Goal: Task Accomplishment & Management: Manage account settings

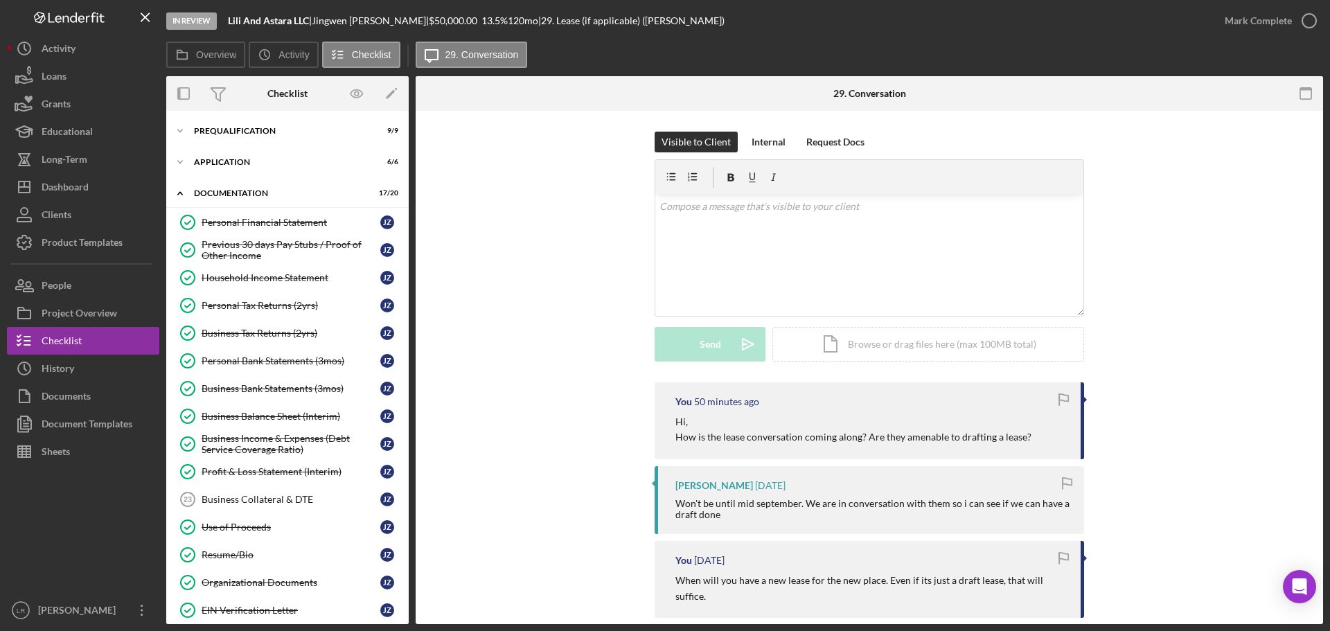
scroll to position [132, 0]
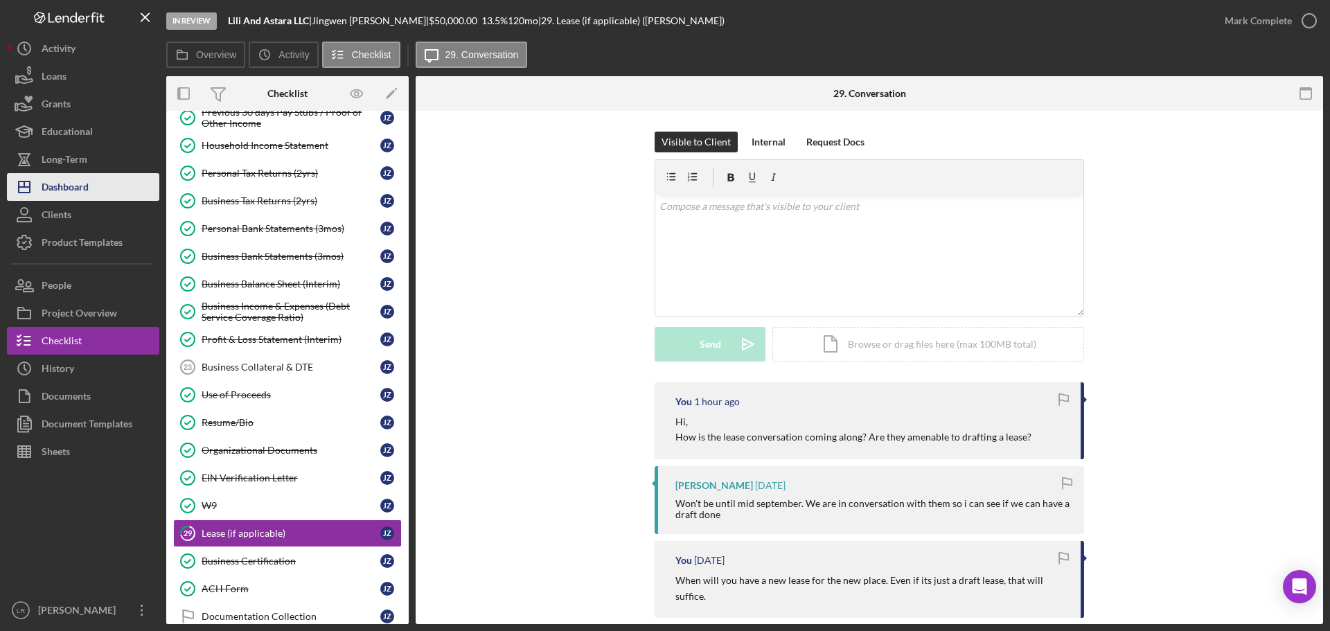
click at [107, 179] on button "Icon/Dashboard Dashboard" at bounding box center [83, 187] width 152 height 28
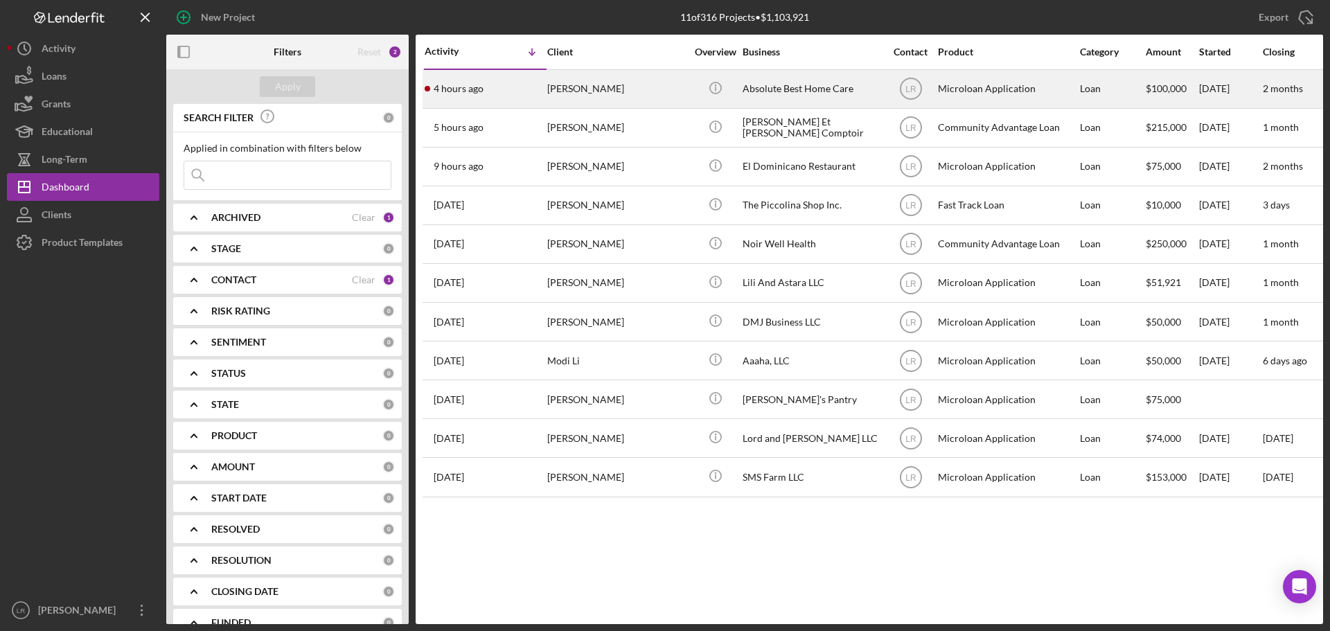
click at [602, 87] on div "[PERSON_NAME]" at bounding box center [616, 89] width 139 height 37
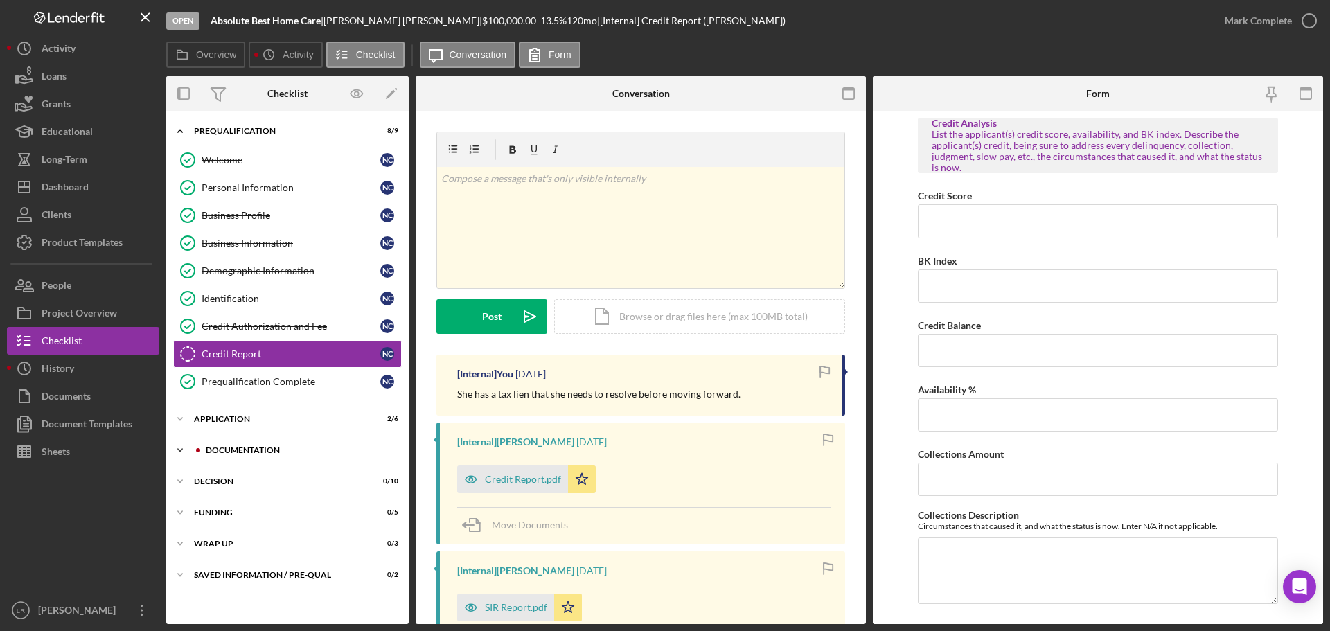
click at [258, 449] on div "Documentation" at bounding box center [299, 450] width 186 height 8
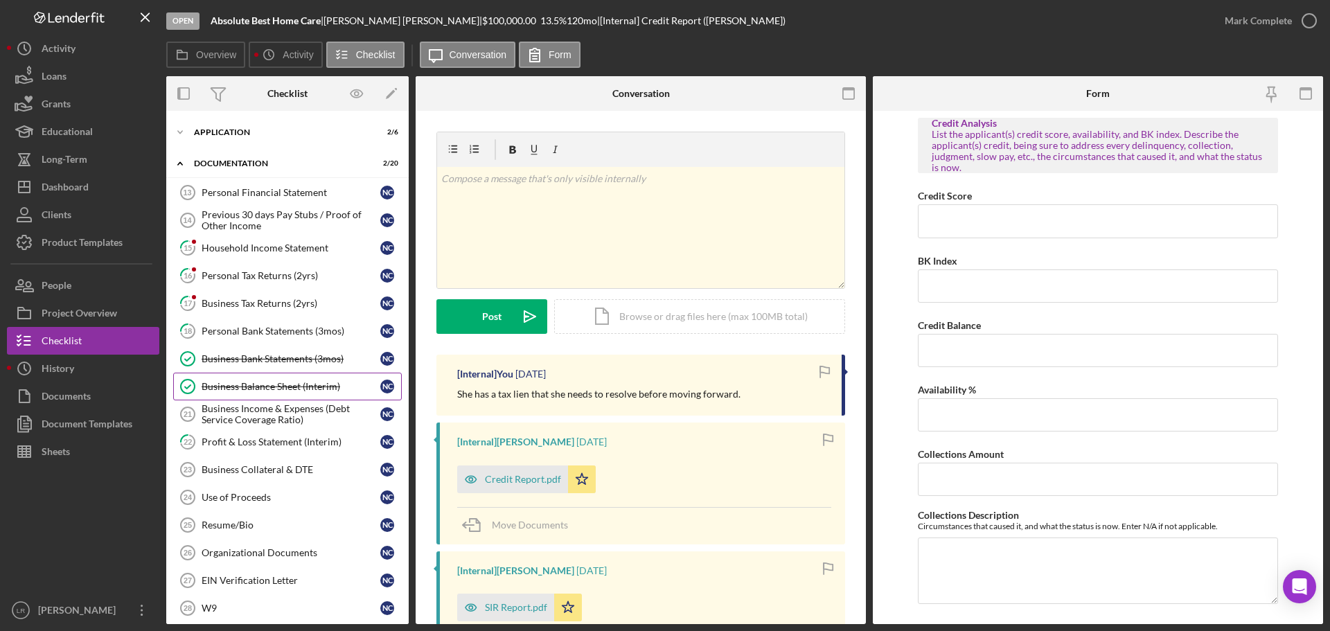
scroll to position [346, 0]
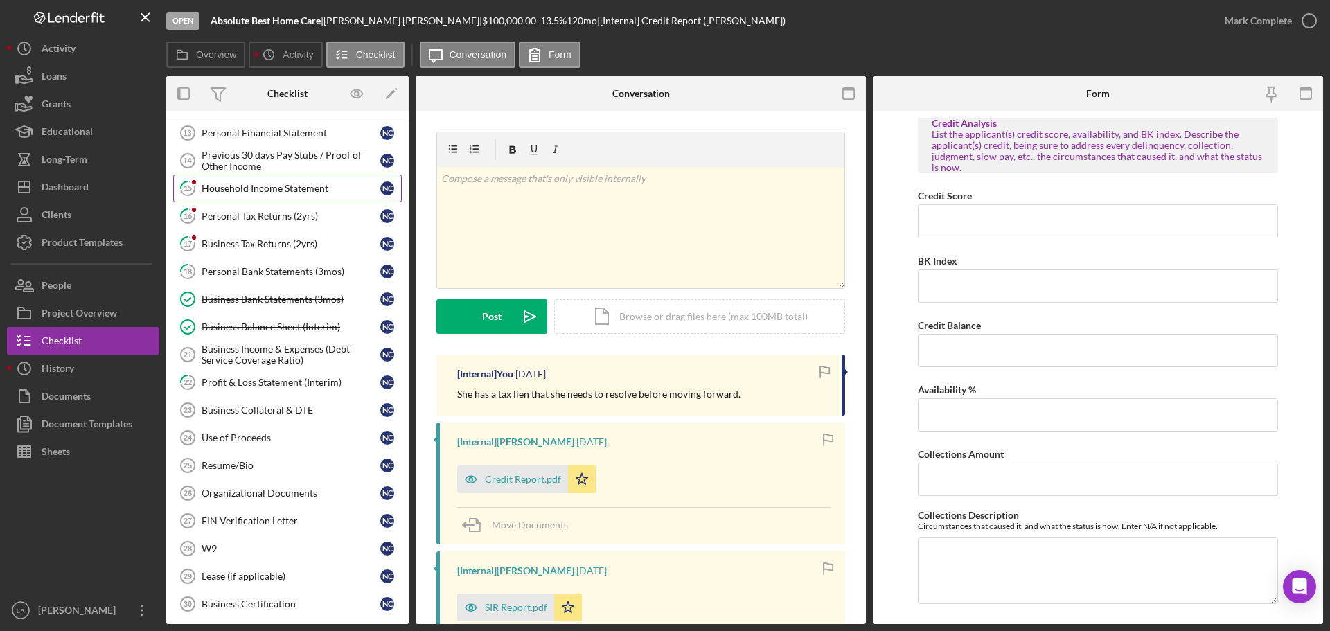
click at [272, 184] on div "Household Income Statement" at bounding box center [291, 188] width 179 height 11
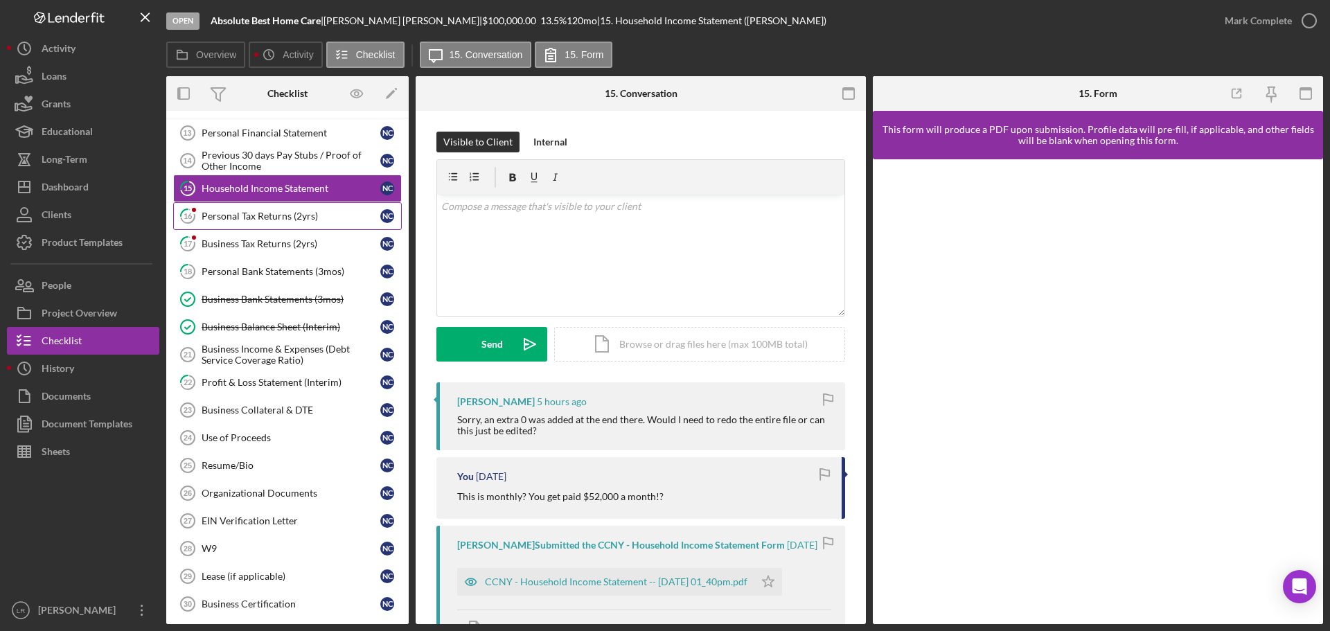
click at [240, 217] on div "Personal Tax Returns (2yrs)" at bounding box center [291, 216] width 179 height 11
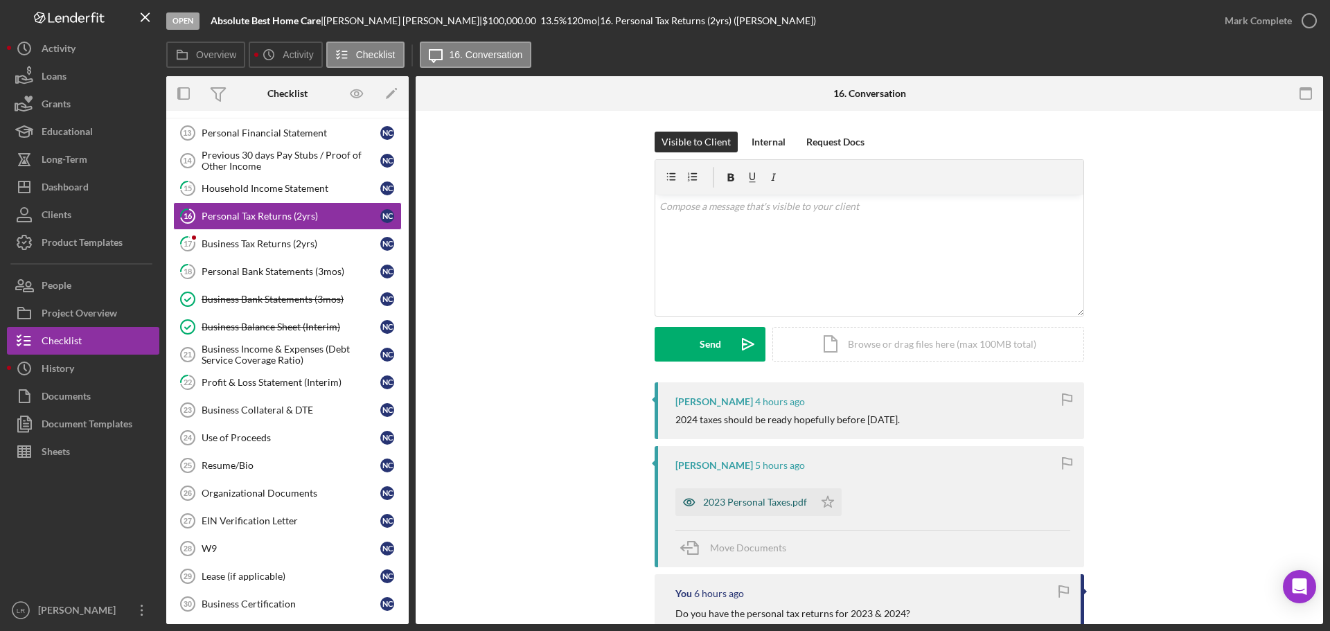
click at [776, 503] on div "2023 Personal Taxes.pdf" at bounding box center [755, 502] width 104 height 11
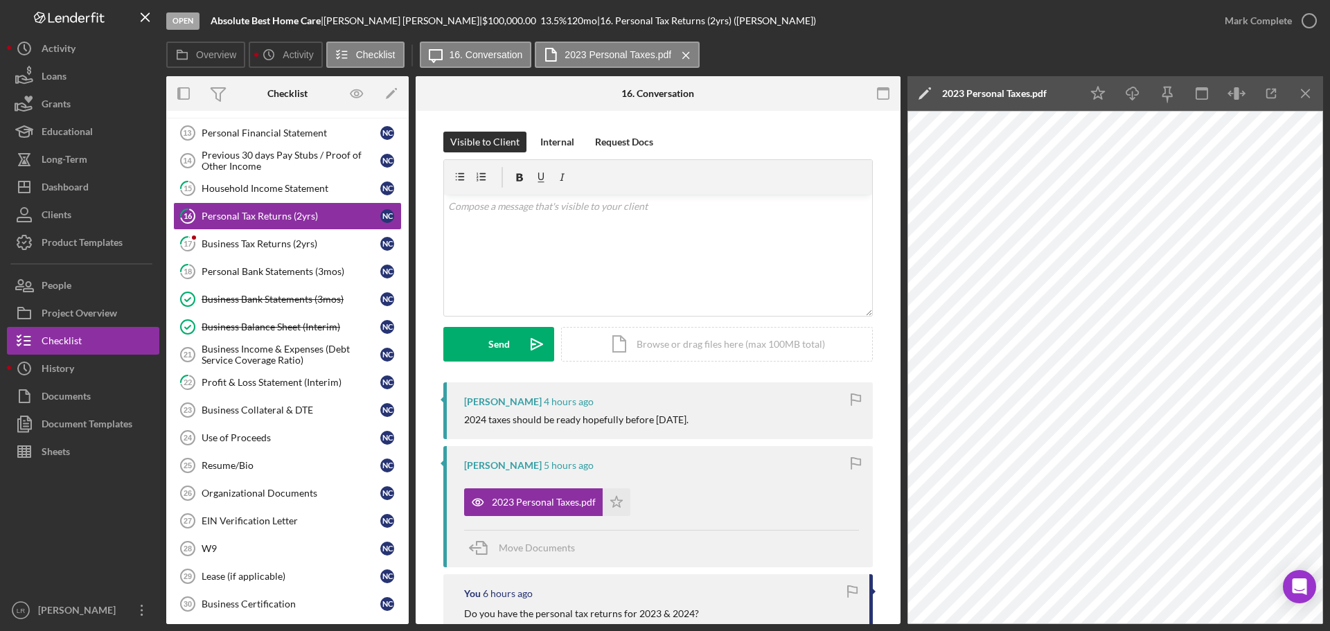
click at [921, 88] on icon "Icon/Edit" at bounding box center [924, 93] width 35 height 35
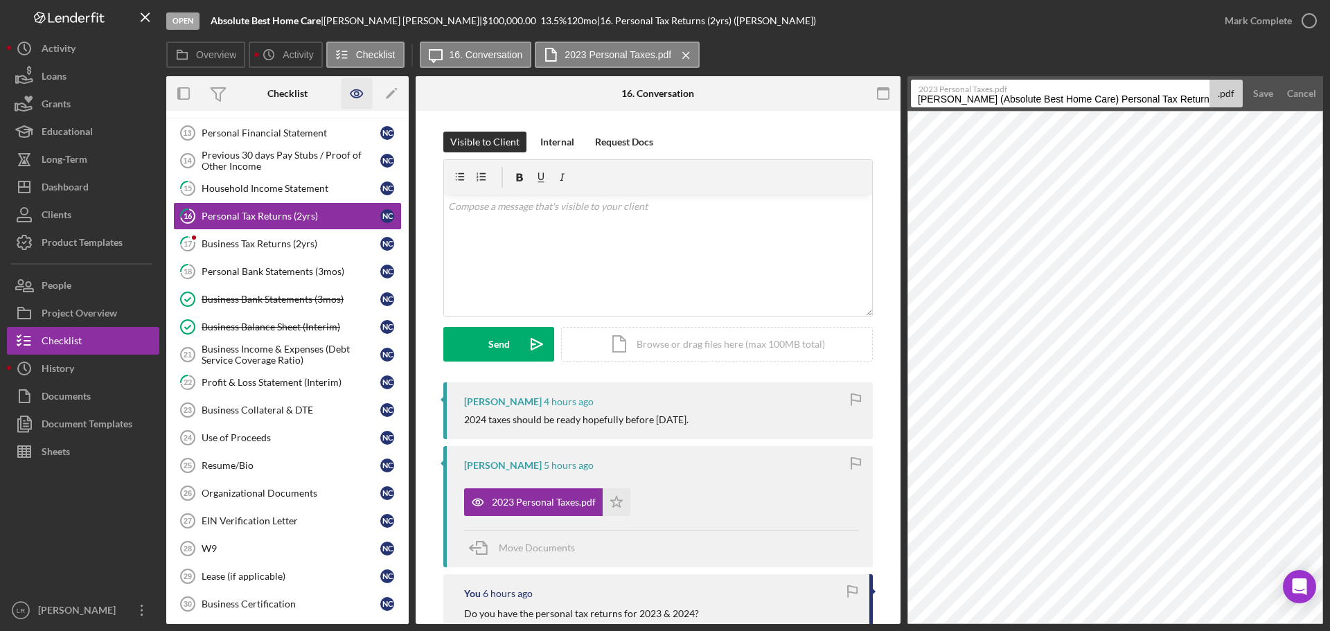
drag, startPoint x: 1106, startPoint y: 98, endPoint x: 352, endPoint y: 96, distance: 753.7
click at [352, 96] on div "Overview Internal Workflow Stage Open Icon/Dropdown Arrow Archive (can unarchiv…" at bounding box center [744, 350] width 1157 height 548
drag, startPoint x: 1005, startPoint y: 102, endPoint x: 1226, endPoint y: 91, distance: 221.3
click at [1226, 91] on div "2023 Personal Taxes.pdf Personal Tax Returns (2yrs) 20250821 .pdf" at bounding box center [1077, 94] width 332 height 28
type input "Personal Tax Return 2023"
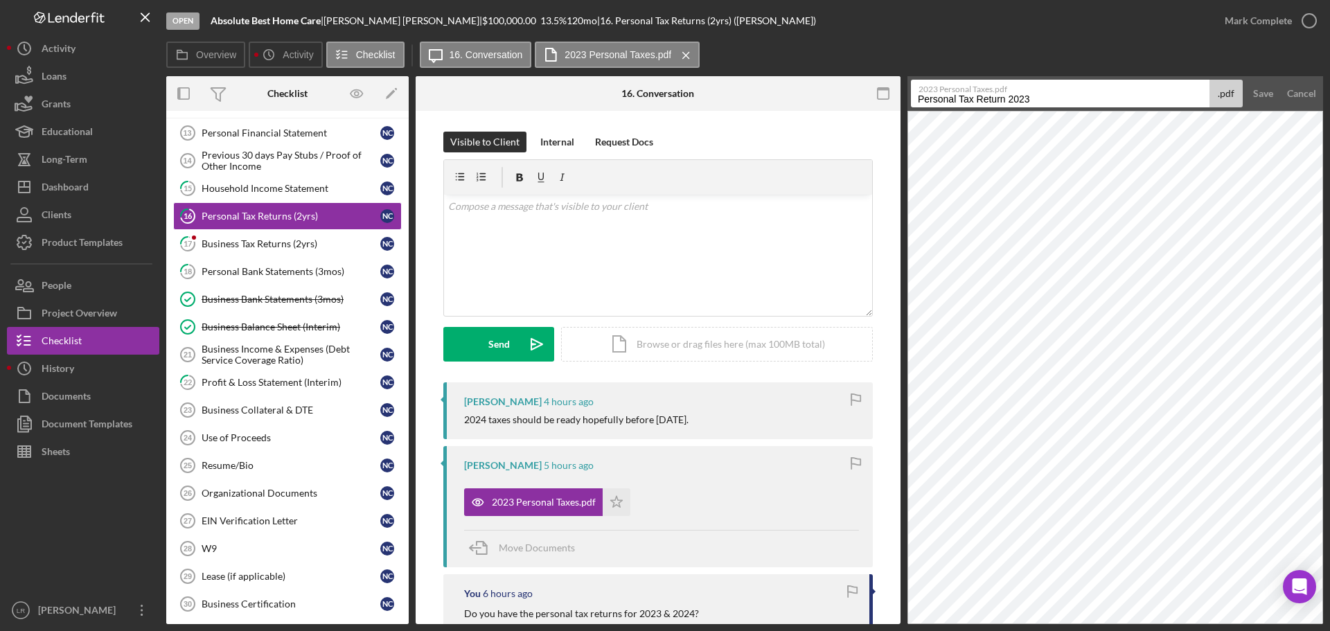
click at [1246, 80] on button "Save" at bounding box center [1263, 94] width 34 height 28
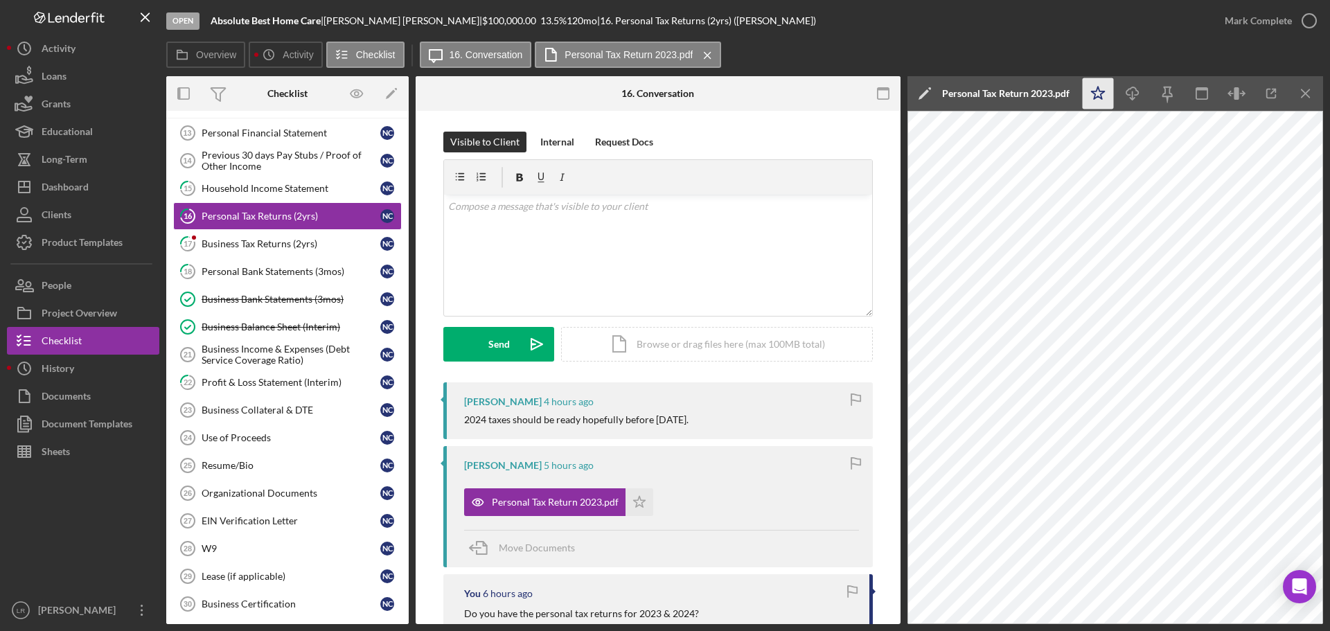
click at [1088, 95] on icon "Icon/Star" at bounding box center [1098, 93] width 31 height 31
click at [1138, 88] on icon "Icon/Download" at bounding box center [1132, 93] width 31 height 31
click at [240, 242] on div "Business Tax Returns (2yrs)" at bounding box center [291, 243] width 179 height 11
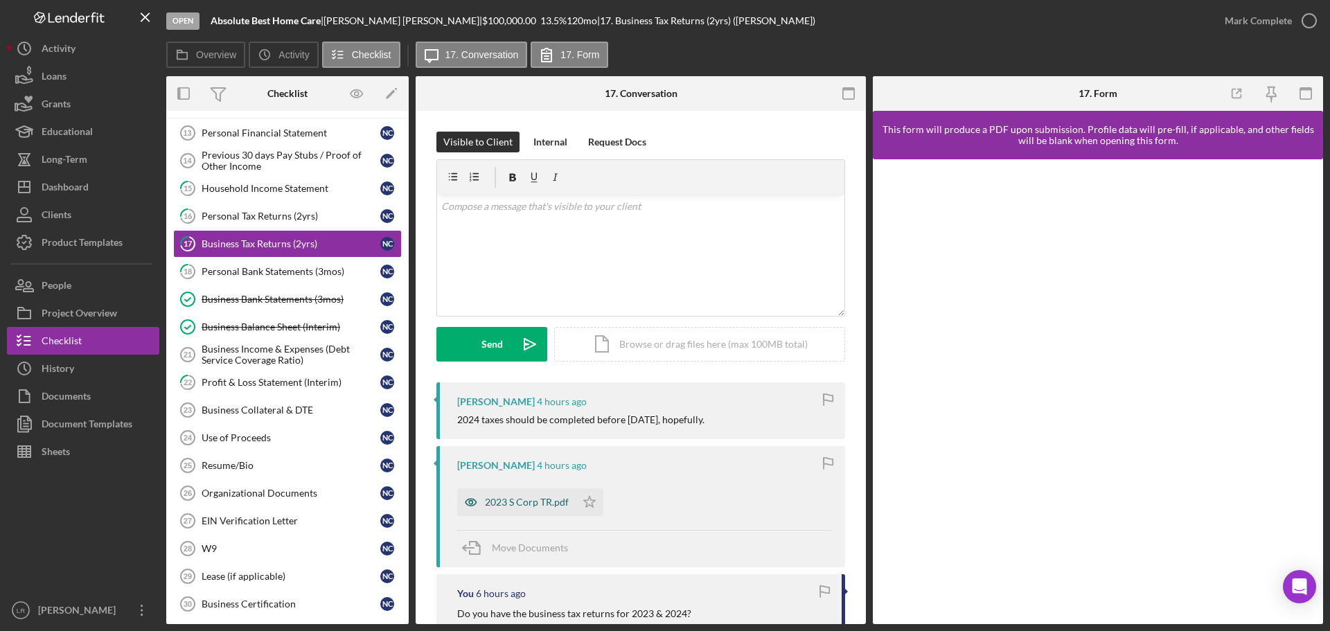
click at [508, 503] on div "2023 S Corp TR.pdf" at bounding box center [527, 502] width 84 height 11
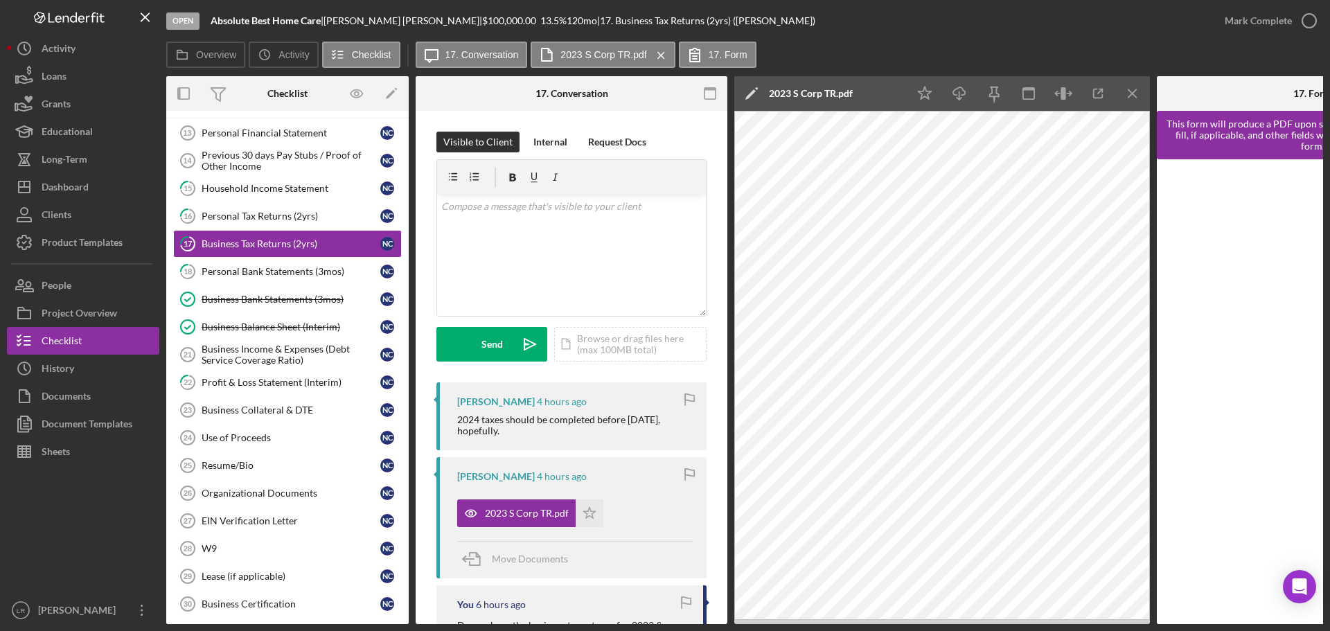
click at [750, 90] on icon "Icon/Edit" at bounding box center [751, 93] width 35 height 35
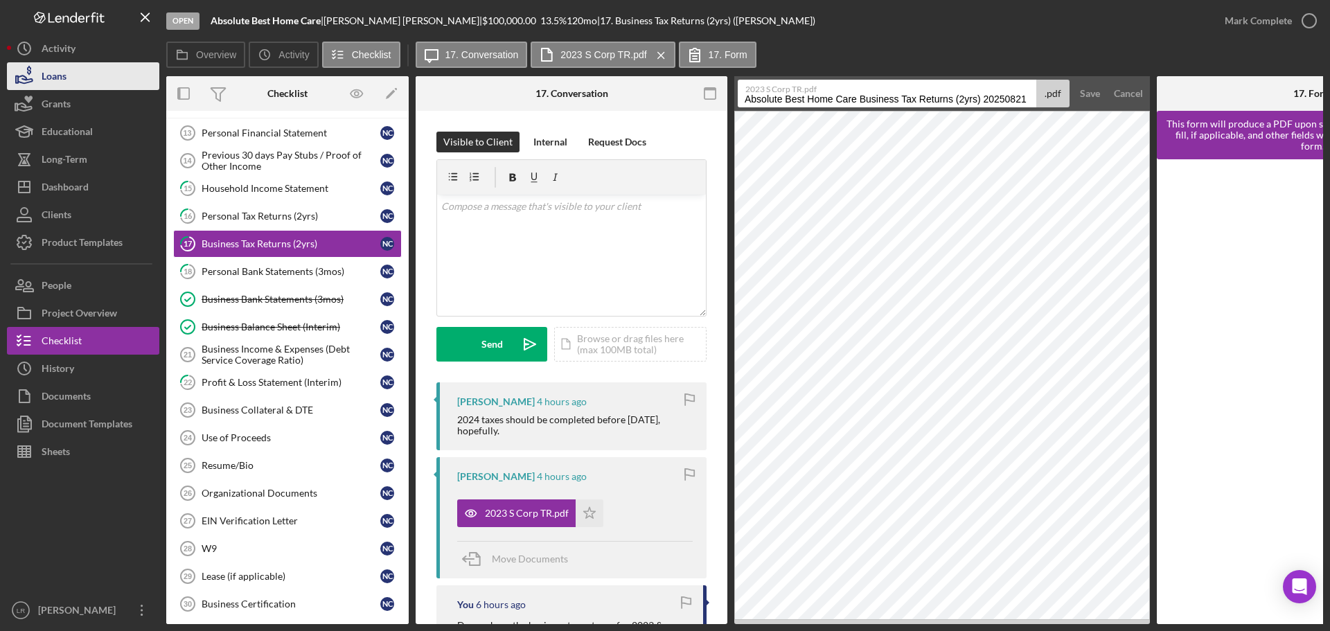
drag, startPoint x: 860, startPoint y: 101, endPoint x: 136, endPoint y: 83, distance: 724.1
click at [136, 83] on div "Open Absolute Best Home Care | [PERSON_NAME] | $100,000.00 13.5 % 120 mo | 17. …" at bounding box center [665, 312] width 1316 height 624
drag, startPoint x: 833, startPoint y: 103, endPoint x: 1041, endPoint y: 105, distance: 207.8
click at [1041, 105] on div "2023 S Corp TR.pdf Business Tax Returns (2yrs) 20250821 .pdf" at bounding box center [904, 94] width 332 height 28
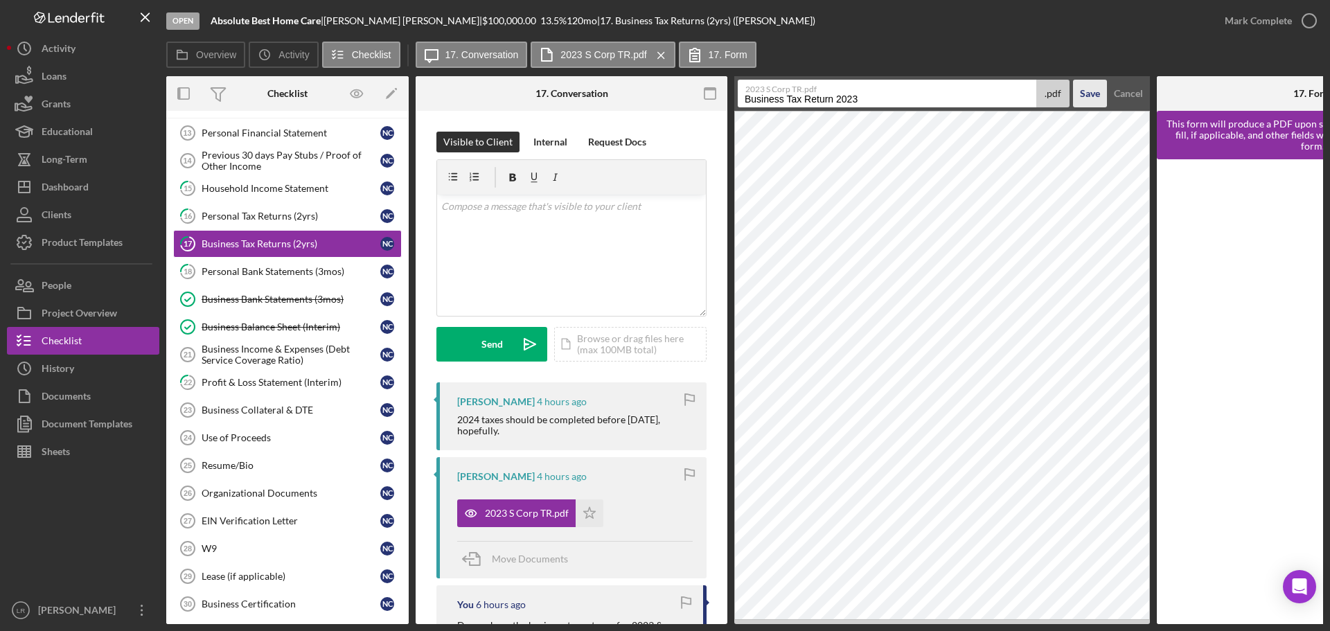
type input "Business Tax Return 2023"
click at [1086, 85] on div "Save" at bounding box center [1090, 94] width 20 height 28
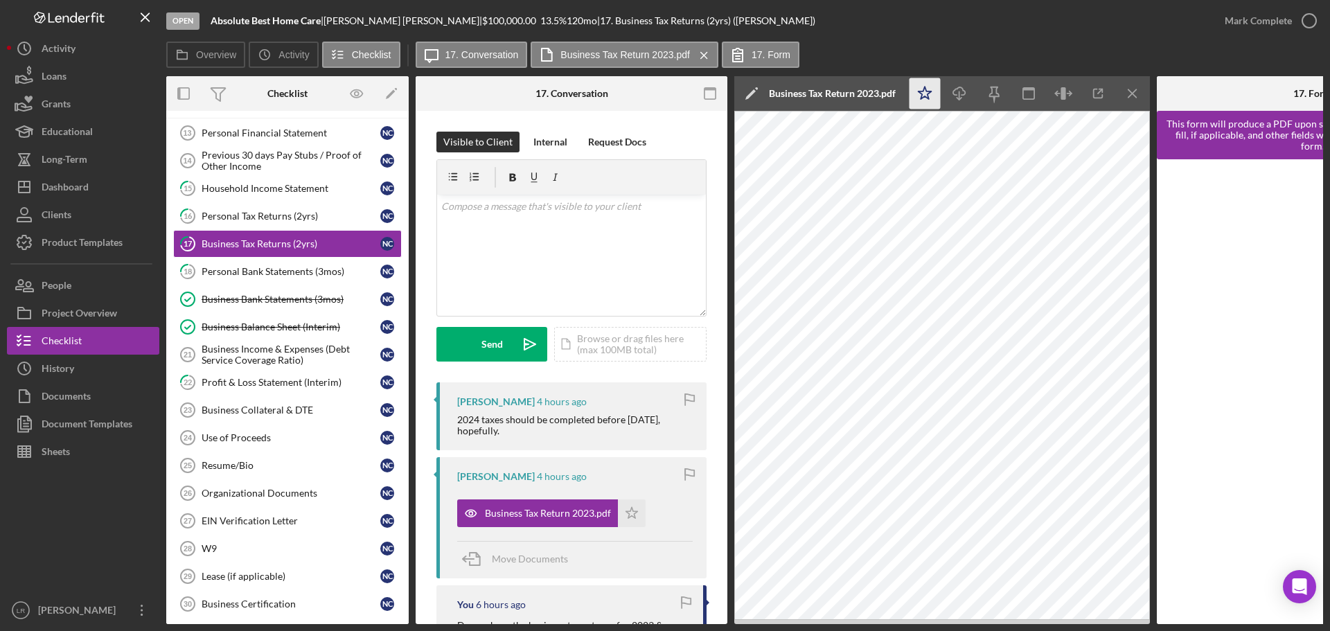
click at [922, 89] on icon "Icon/Star" at bounding box center [925, 93] width 31 height 31
click at [959, 92] on line "button" at bounding box center [959, 95] width 0 height 8
click at [870, 30] on div "Open Absolute Best Home Care | [PERSON_NAME] | $100,000.00 13.5 % 120 mo | 17. …" at bounding box center [688, 21] width 1045 height 42
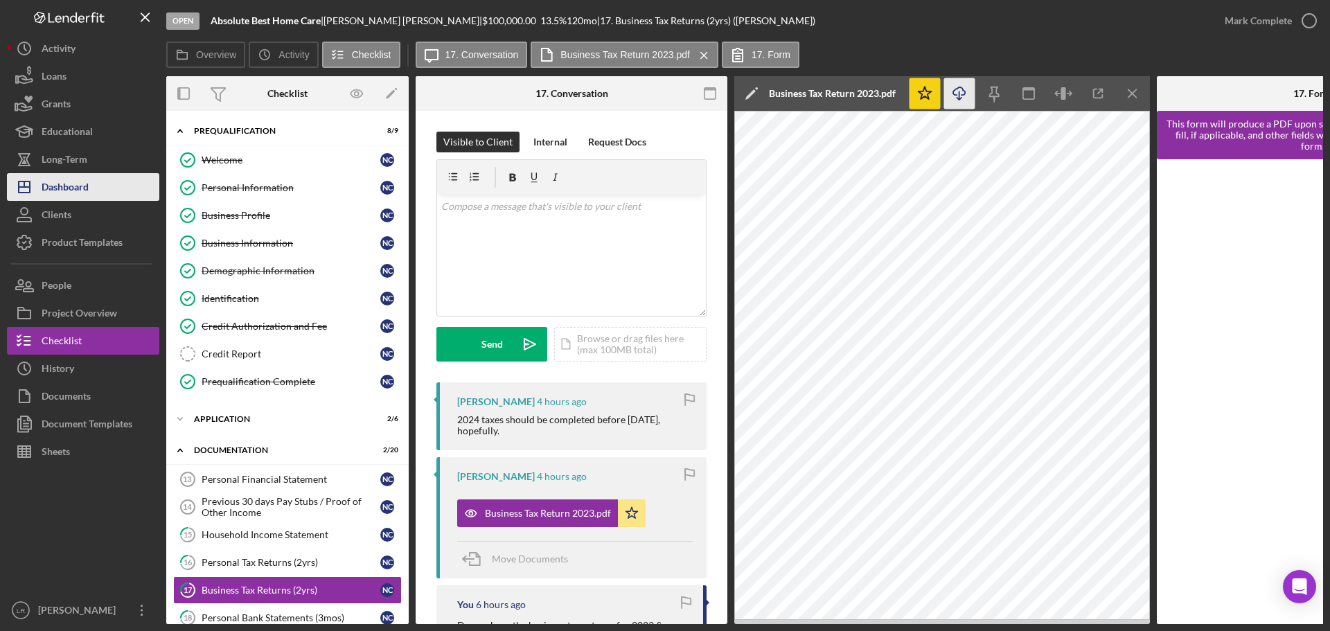
drag, startPoint x: 94, startPoint y: 189, endPoint x: 103, endPoint y: 188, distance: 8.4
click at [94, 189] on button "Icon/Dashboard Dashboard" at bounding box center [83, 187] width 152 height 28
